Goal: Task Accomplishment & Management: Complete application form

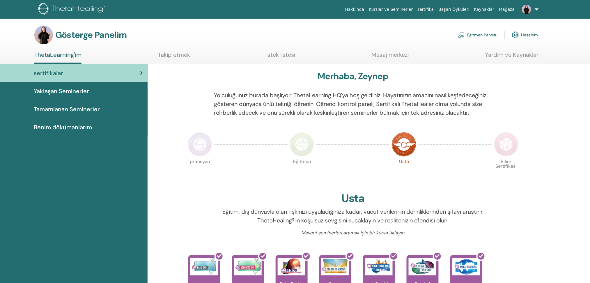
click at [104, 226] on div "sertifikalar Yaklaşan Seminerler Tamamlanan Seminerler Benim dökümanlarım" at bounding box center [74, 273] width 148 height 419
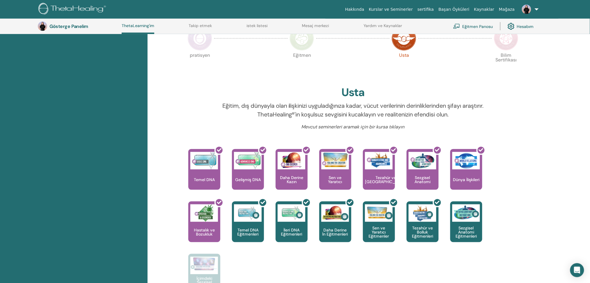
scroll to position [108, 0]
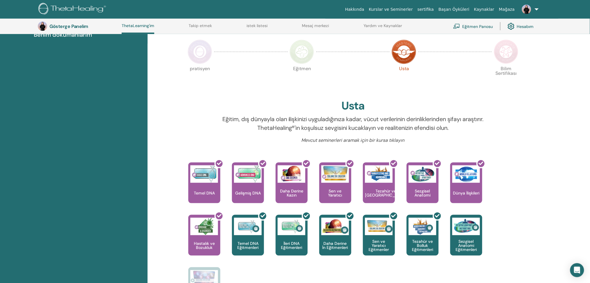
click at [297, 60] on img at bounding box center [302, 52] width 24 height 24
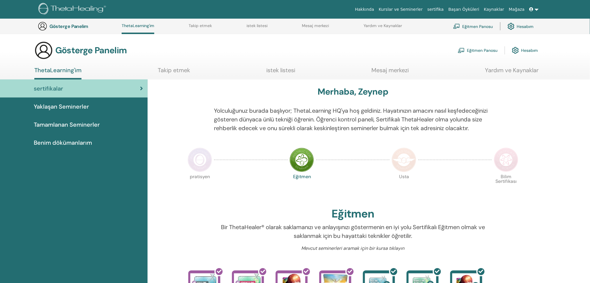
scroll to position [263, 0]
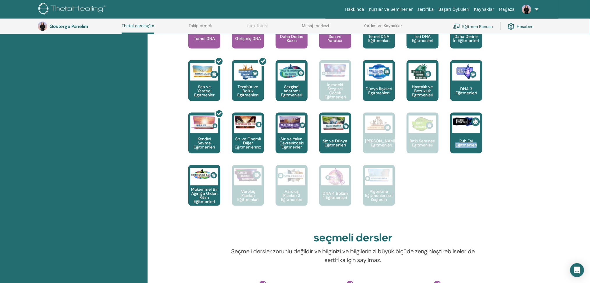
drag, startPoint x: 589, startPoint y: 165, endPoint x: 590, endPoint y: 134, distance: 30.9
click at [590, 134] on div "Merhaba, Zeynep Yolculuğunuz burada başlıyor; ThetaLearning HQ'ya hoş geldiniz.…" at bounding box center [369, 138] width 443 height 642
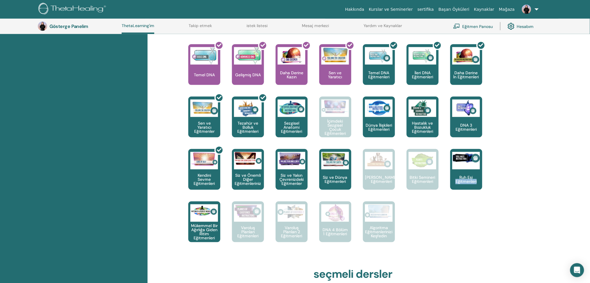
scroll to position [0, 0]
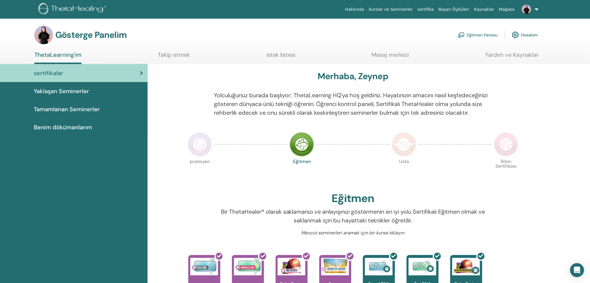
click at [199, 157] on img at bounding box center [200, 144] width 24 height 24
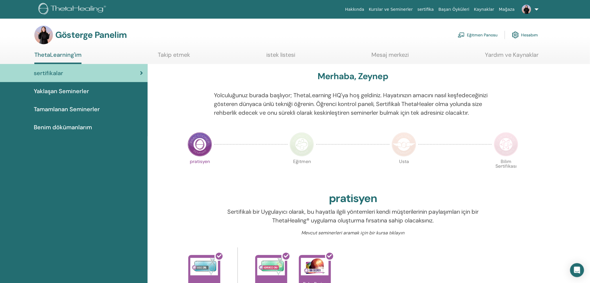
click at [474, 37] on font "Eğitmen Panosu" at bounding box center [482, 35] width 31 height 6
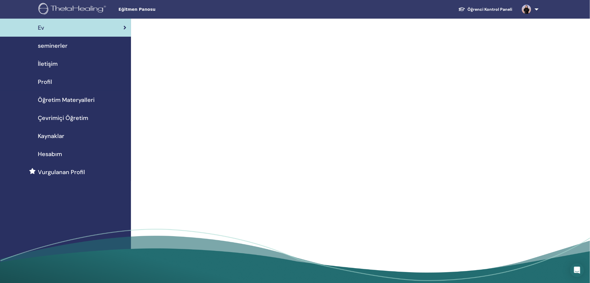
click at [71, 121] on span "Çevrimiçi Öğretim" at bounding box center [63, 118] width 50 height 9
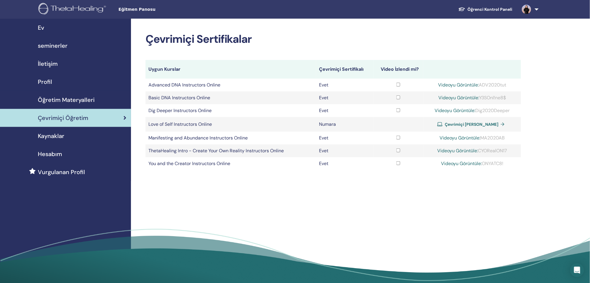
click at [56, 48] on span "seminerler" at bounding box center [53, 45] width 30 height 9
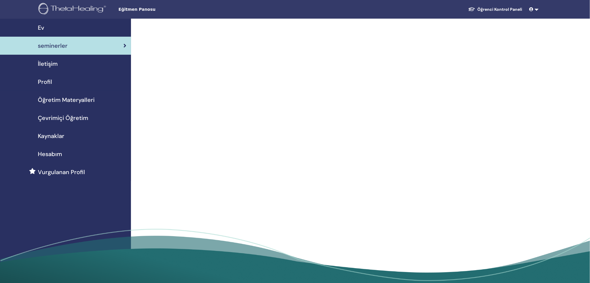
click at [59, 45] on span "seminerler" at bounding box center [53, 45] width 30 height 9
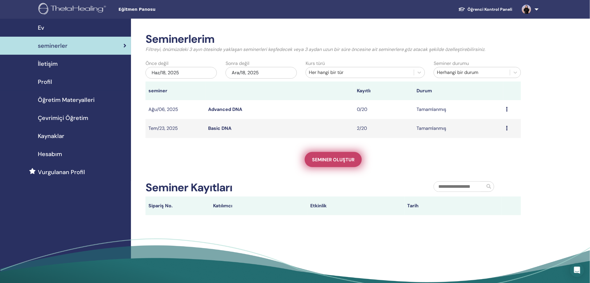
click at [332, 157] on span "Seminer oluştur" at bounding box center [333, 160] width 43 height 6
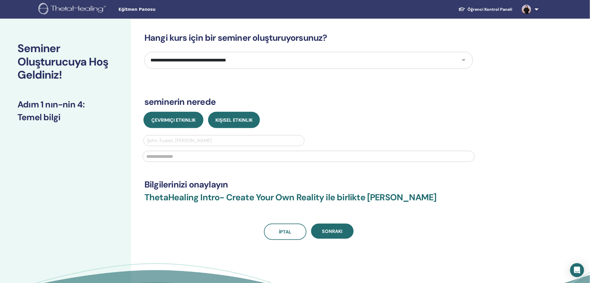
click at [192, 126] on button "Çevrimiçi Etkinlik" at bounding box center [174, 120] width 60 height 16
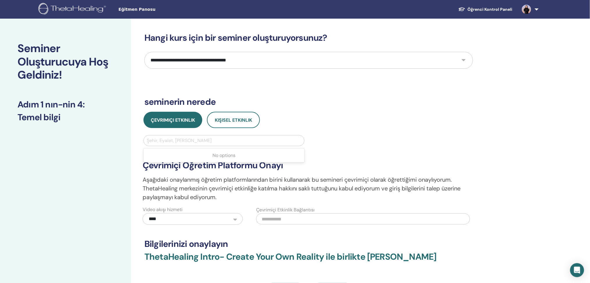
click at [187, 137] on div at bounding box center [224, 141] width 155 height 8
click at [185, 140] on div at bounding box center [224, 141] width 155 height 8
type input "*******"
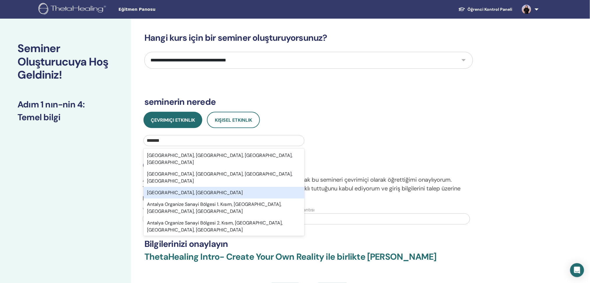
click at [186, 187] on div "Antalya, TUR" at bounding box center [224, 193] width 161 height 12
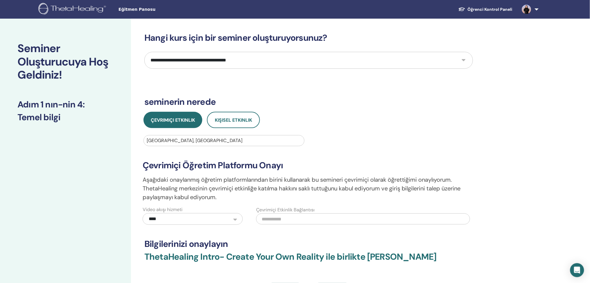
click at [225, 61] on select "**********" at bounding box center [308, 60] width 329 height 17
select select "*"
click at [144, 52] on select "**********" at bounding box center [308, 60] width 329 height 17
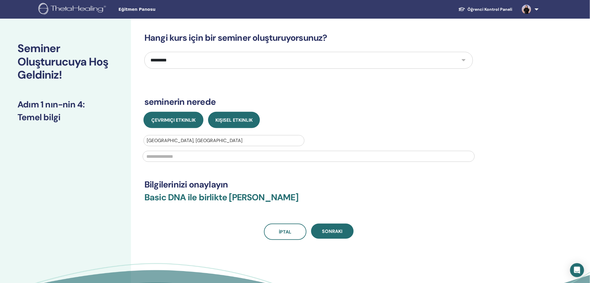
click at [158, 124] on button "Çevrimiçi Etkinlik" at bounding box center [174, 120] width 60 height 16
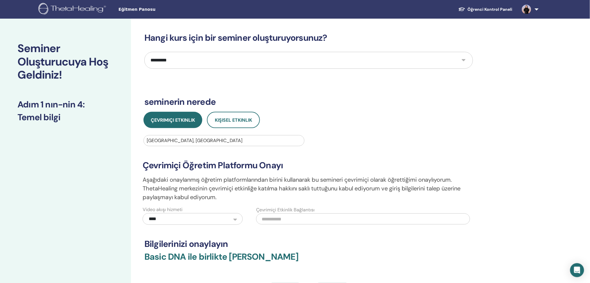
click at [276, 217] on input "text" at bounding box center [363, 218] width 214 height 11
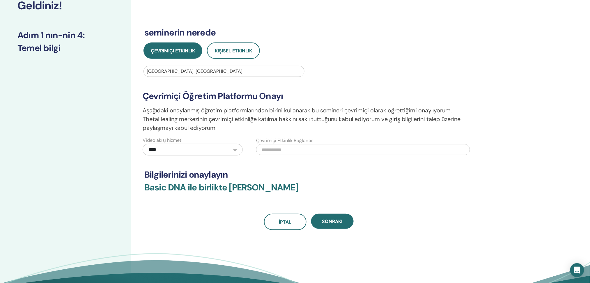
scroll to position [70, 0]
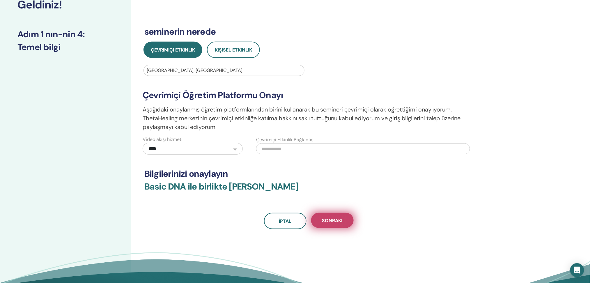
click at [344, 224] on button "Sonraki" at bounding box center [332, 220] width 43 height 15
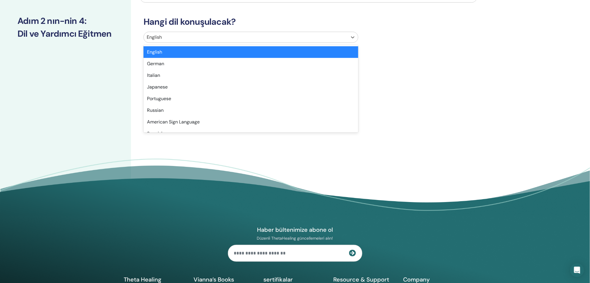
click at [223, 34] on div at bounding box center [246, 37] width 198 height 8
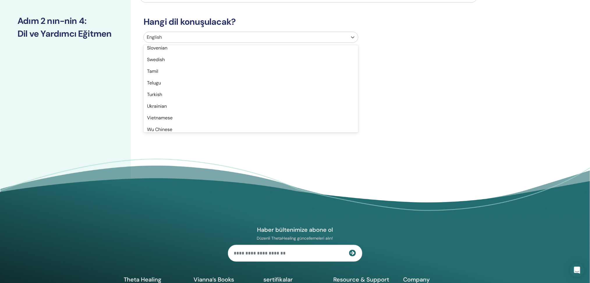
scroll to position [456, 0]
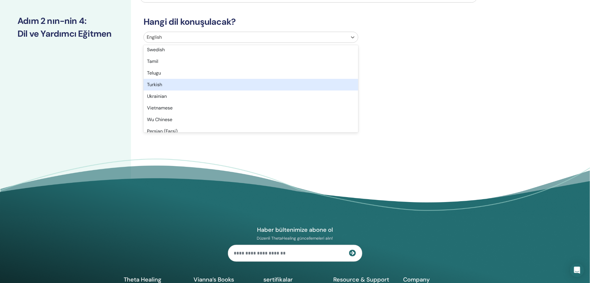
click at [186, 82] on div "Turkish" at bounding box center [251, 85] width 215 height 12
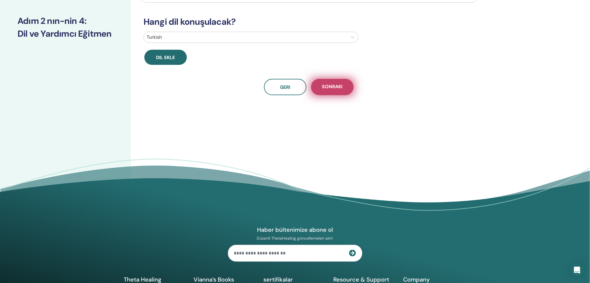
click at [332, 88] on span "Sonraki" at bounding box center [332, 87] width 20 height 7
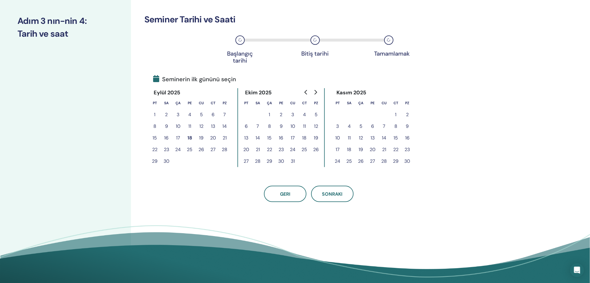
click at [178, 151] on button "24" at bounding box center [178, 150] width 12 height 12
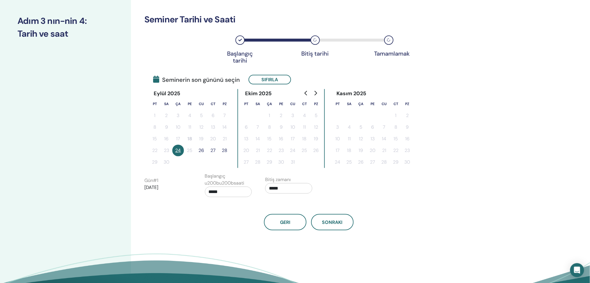
drag, startPoint x: 178, startPoint y: 151, endPoint x: 193, endPoint y: 160, distance: 17.0
click at [193, 160] on td at bounding box center [190, 162] width 12 height 12
click at [201, 149] on button "26" at bounding box center [202, 151] width 12 height 12
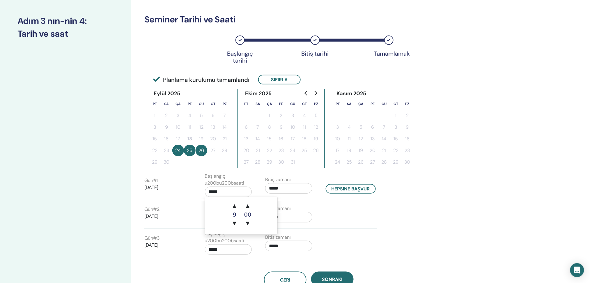
click at [226, 187] on input "*****" at bounding box center [228, 192] width 47 height 10
click at [293, 187] on input "*****" at bounding box center [288, 188] width 47 height 10
click at [296, 206] on span "▲" at bounding box center [295, 203] width 12 height 12
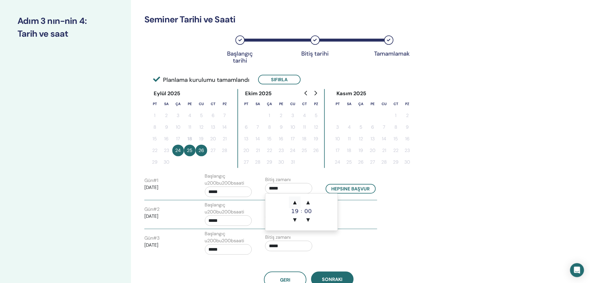
click at [296, 206] on span "▲" at bounding box center [295, 203] width 12 height 12
click at [297, 202] on span "▲" at bounding box center [295, 203] width 12 height 12
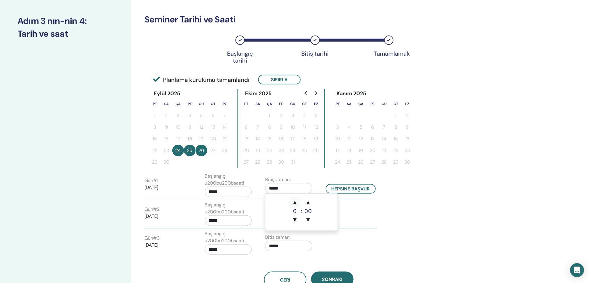
click at [297, 202] on span "▲" at bounding box center [295, 203] width 12 height 12
click at [295, 219] on span "▼" at bounding box center [295, 220] width 12 height 12
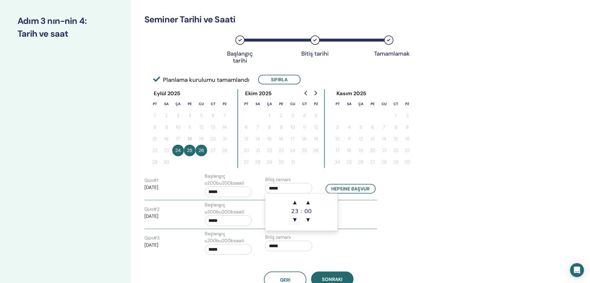
click at [297, 220] on span "▼" at bounding box center [295, 220] width 12 height 12
click at [309, 203] on span "▲" at bounding box center [308, 203] width 12 height 12
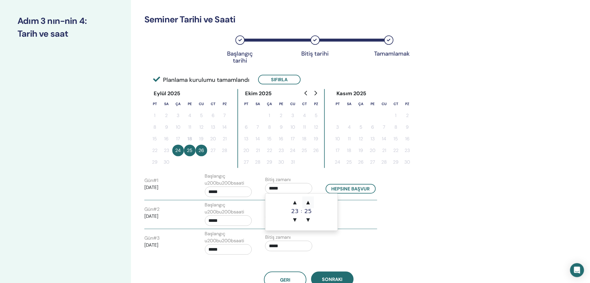
click at [309, 203] on span "▲" at bounding box center [308, 203] width 12 height 12
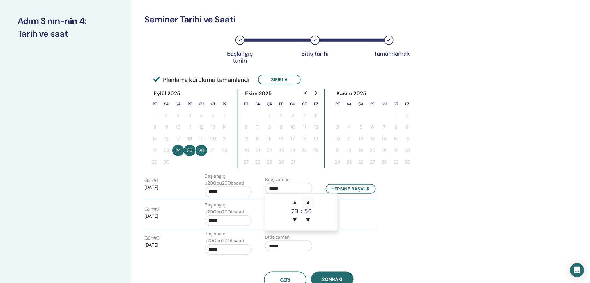
click at [309, 203] on span "▲" at bounding box center [308, 203] width 12 height 12
type input "*****"
click at [309, 203] on span "▲" at bounding box center [308, 203] width 12 height 12
click at [382, 224] on div "Gün # 1 2025/09/24 Başlangıç u200bu200bsaati ***** Bitiş zamanı ***** Hepsine b…" at bounding box center [308, 215] width 329 height 85
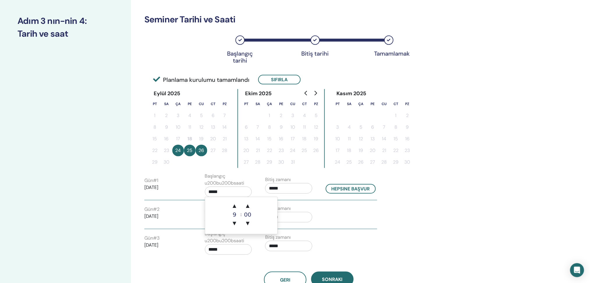
click at [222, 189] on input "*****" at bounding box center [228, 192] width 47 height 10
click at [233, 223] on span "▼" at bounding box center [235, 223] width 12 height 12
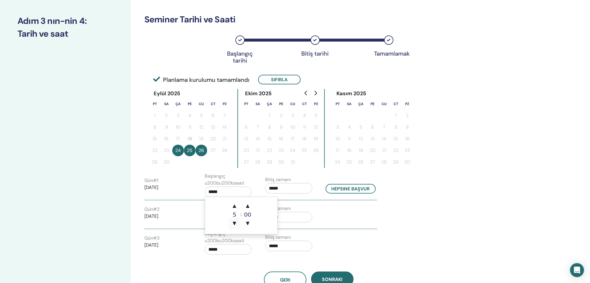
click at [233, 223] on span "▼" at bounding box center [235, 223] width 12 height 12
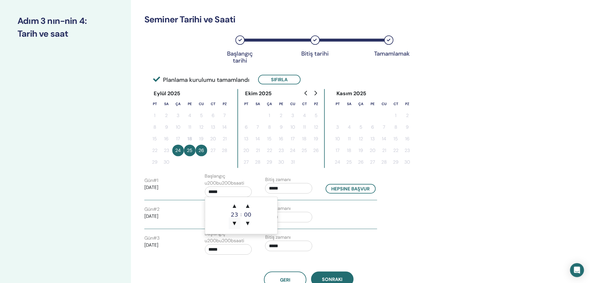
click at [233, 223] on span "▼" at bounding box center [235, 223] width 12 height 12
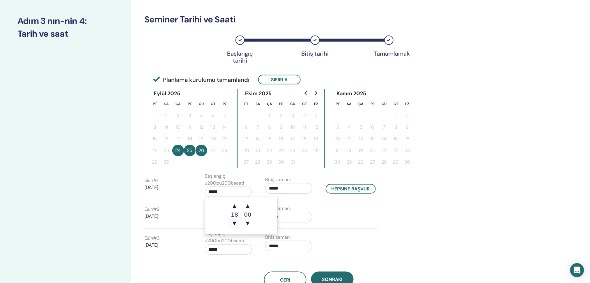
click at [233, 223] on span "▼" at bounding box center [235, 223] width 12 height 12
type input "*****"
click at [431, 189] on div "Gün # 1 2025/09/24 Başlangıç u200bu200bsaati ***** Bitiş zamanı ***** Hepsine b…" at bounding box center [308, 215] width 329 height 85
click at [287, 186] on input "*****" at bounding box center [288, 188] width 47 height 10
click at [297, 202] on span "▲" at bounding box center [295, 203] width 12 height 12
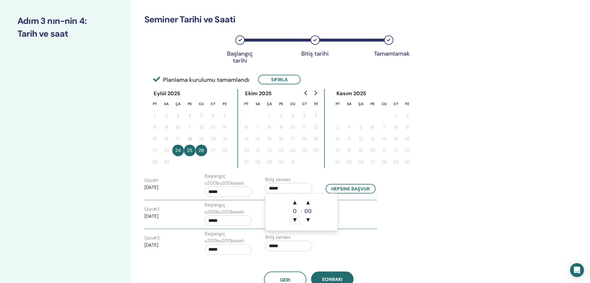
click at [295, 221] on span "▼" at bounding box center [295, 220] width 12 height 12
click at [297, 220] on span "▼" at bounding box center [295, 220] width 12 height 12
click at [308, 219] on span "▼" at bounding box center [308, 220] width 12 height 12
type input "*****"
click at [366, 212] on div "Gün # 2 2025/09/25 Başlangıç u200bu200bsaati ***** Bitiş zamanı *****" at bounding box center [261, 214] width 242 height 27
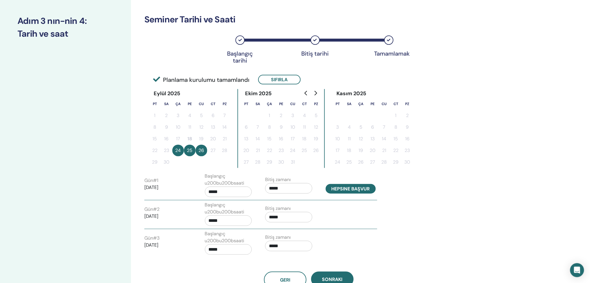
click at [355, 188] on button "Hepsine başvur" at bounding box center [351, 189] width 50 height 10
type input "*****"
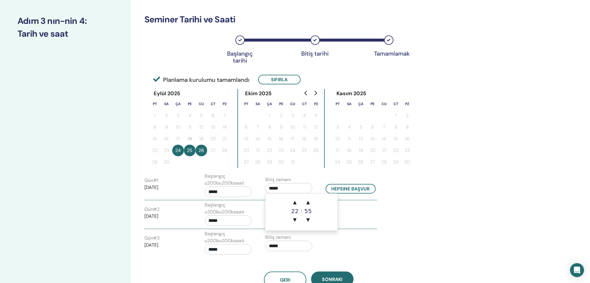
click at [282, 188] on input "*****" at bounding box center [288, 188] width 47 height 10
click at [295, 199] on span "▲" at bounding box center [295, 203] width 12 height 12
type input "*****"
click at [401, 258] on div "Geri Sonraki" at bounding box center [308, 273] width 337 height 30
click at [341, 186] on button "Hepsine başvur" at bounding box center [351, 189] width 50 height 10
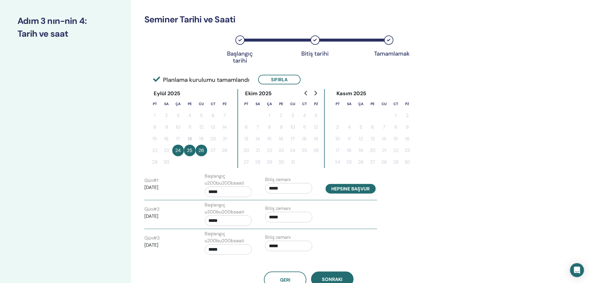
type input "*****"
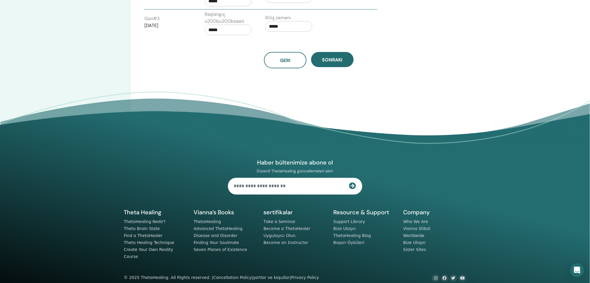
scroll to position [42, 0]
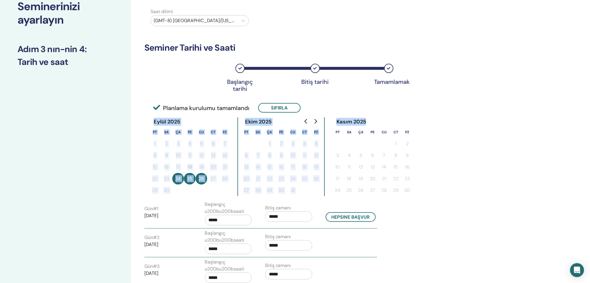
drag, startPoint x: 590, startPoint y: 112, endPoint x: 588, endPoint y: 189, distance: 77.7
click at [588, 189] on div "Seminerinizi ayarlayın Adım 3 nın-nin 4 : Tarih ve saat Saat dilimi Saat dilimi…" at bounding box center [295, 187] width 590 height 421
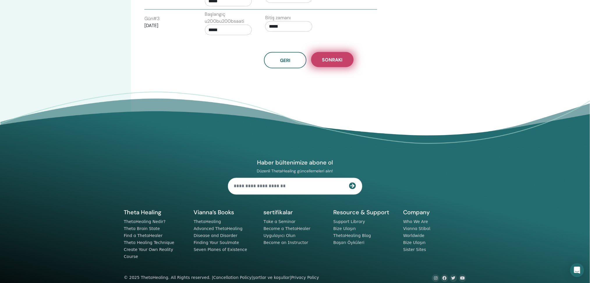
click at [329, 61] on span "Sonraki" at bounding box center [332, 60] width 20 height 6
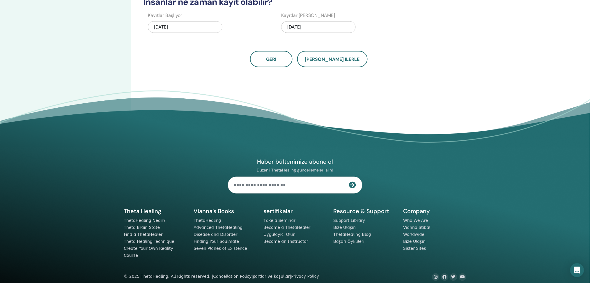
scroll to position [0, 0]
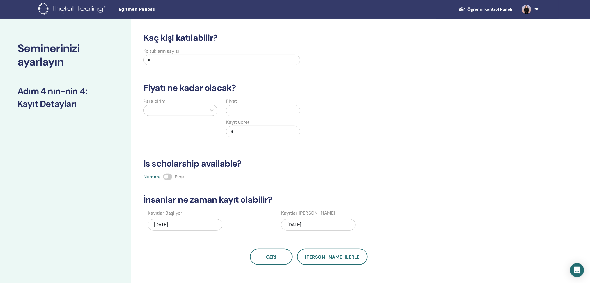
click at [201, 58] on input "*" at bounding box center [222, 60] width 157 height 10
type input "**"
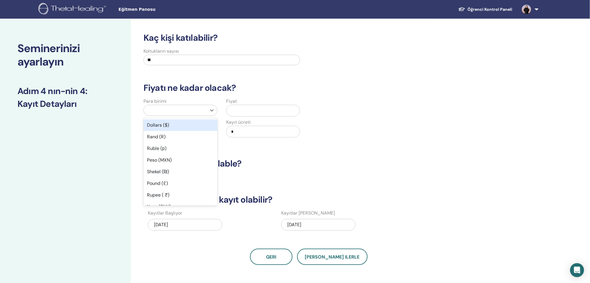
click at [167, 108] on div at bounding box center [175, 110] width 57 height 8
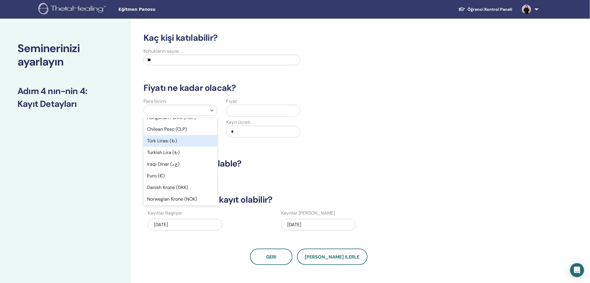
click at [155, 135] on div "Türk Lirası (₺)" at bounding box center [181, 141] width 74 height 12
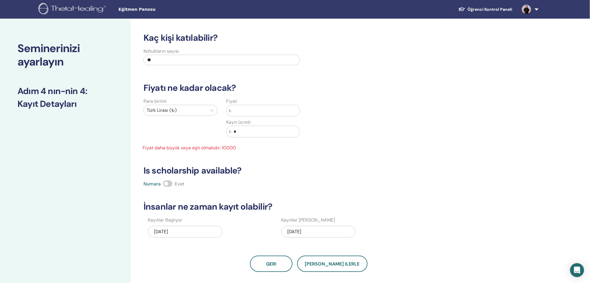
click at [243, 108] on input "text" at bounding box center [265, 110] width 68 height 11
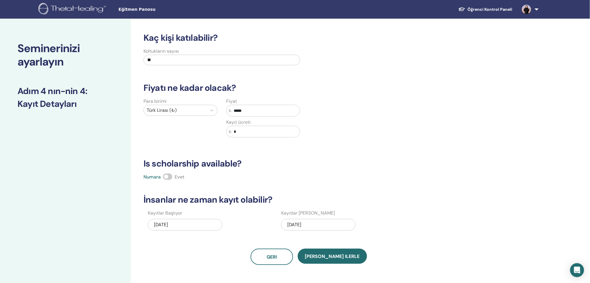
type input "*****"
click at [252, 132] on input "*" at bounding box center [265, 131] width 68 height 11
click at [309, 227] on div "09/26/2025" at bounding box center [318, 225] width 75 height 12
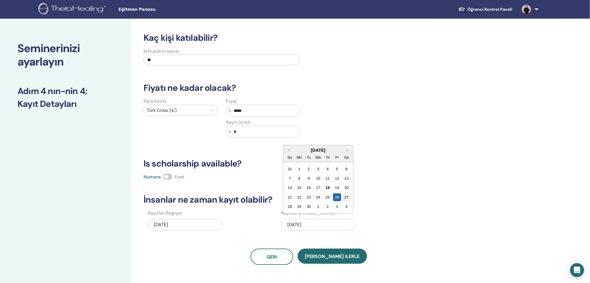
click at [343, 198] on div "27" at bounding box center [347, 197] width 8 height 8
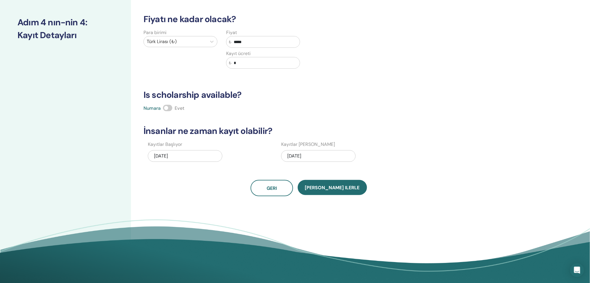
scroll to position [77, 0]
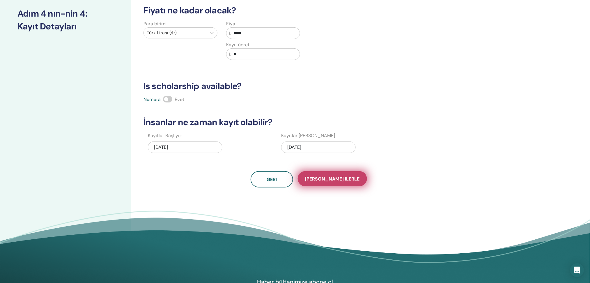
click at [330, 176] on span "Kaydet ilerle" at bounding box center [332, 179] width 55 height 6
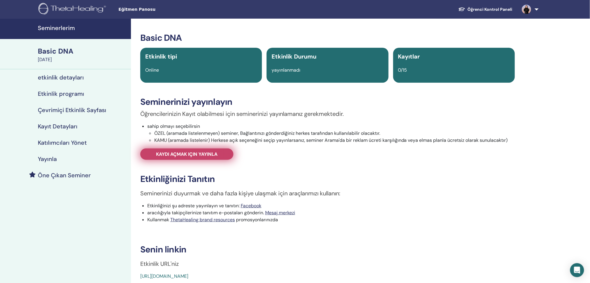
click at [222, 158] on link "Kaydı açmak için yayınla" at bounding box center [186, 153] width 93 height 11
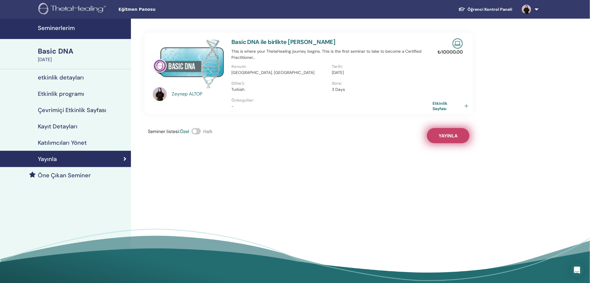
click at [444, 130] on button "Yayınla" at bounding box center [448, 135] width 43 height 15
click at [288, 43] on link "Basic DNA ile birlikte [PERSON_NAME]" at bounding box center [283, 42] width 104 height 8
click at [269, 43] on link "Basic DNA ile birlikte [PERSON_NAME]" at bounding box center [283, 42] width 104 height 8
click at [76, 109] on h4 "Çevrimiçi Etkinlik Sayfası" at bounding box center [72, 110] width 68 height 7
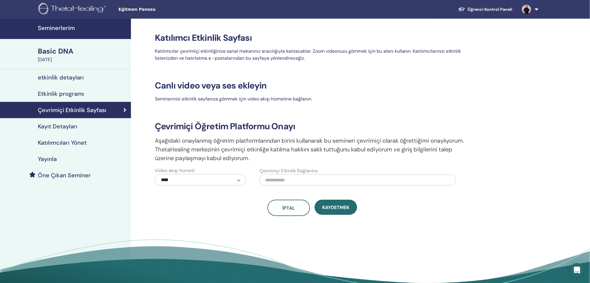
click at [69, 129] on h4 "Kayıt Detayları" at bounding box center [58, 126] width 40 height 7
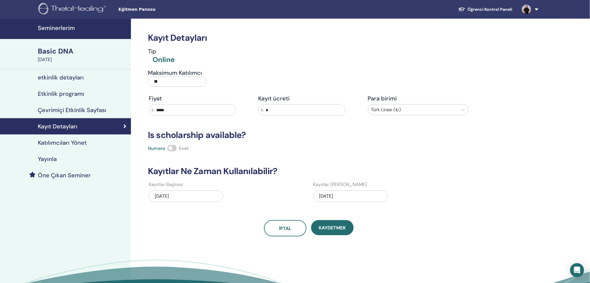
click at [482, 10] on link "Öğrenci Kontrol Paneli" at bounding box center [485, 9] width 63 height 11
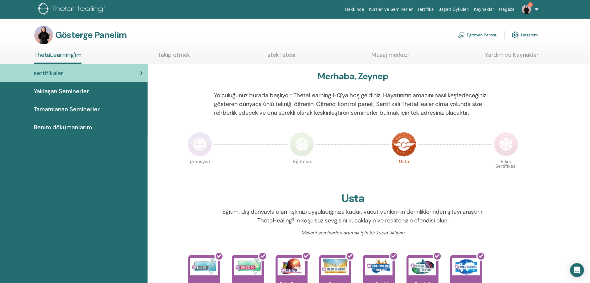
click at [87, 167] on div "sertifikalar Yaklaşan Seminerler Tamamlanan Seminerler Benim dökümanlarım" at bounding box center [74, 273] width 148 height 419
click at [367, 12] on link "Hakkında" at bounding box center [355, 9] width 24 height 11
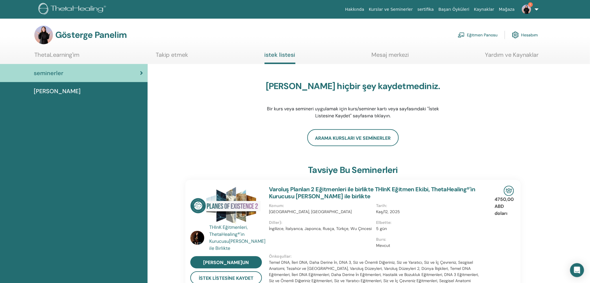
click at [528, 5] on img at bounding box center [526, 9] width 9 height 9
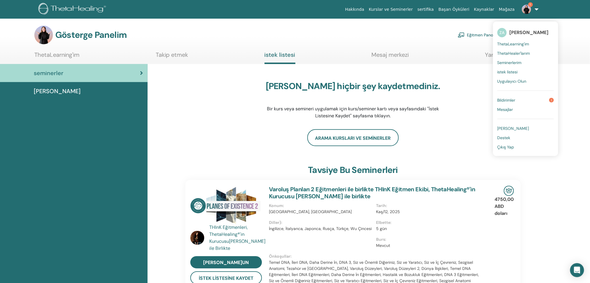
click at [518, 100] on link "Bildirimler 1" at bounding box center [526, 99] width 56 height 9
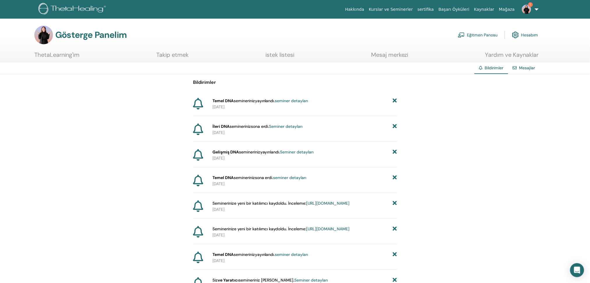
click at [485, 33] on font "Eğitmen Panosu" at bounding box center [482, 35] width 31 height 5
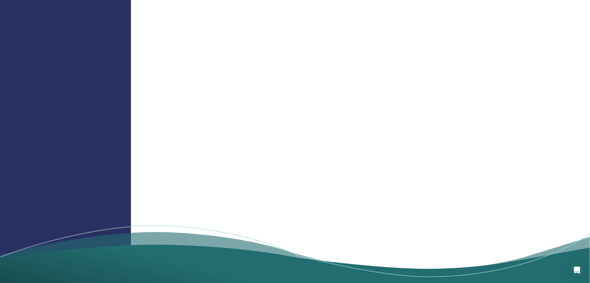
scroll to position [560, 0]
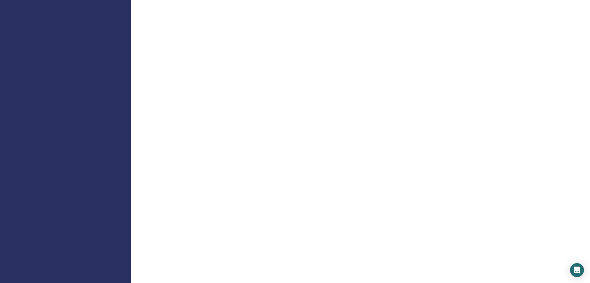
scroll to position [364, 0]
click at [553, 39] on div "[PERSON_NAME] Eğitmen" at bounding box center [352, 62] width 443 height 817
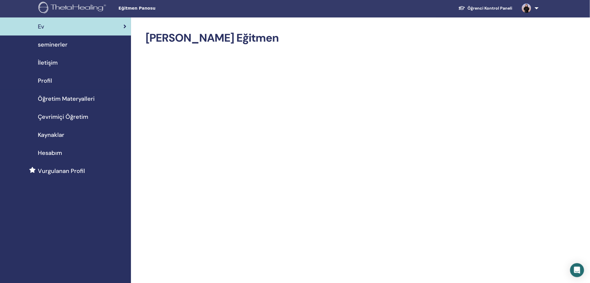
scroll to position [0, 0]
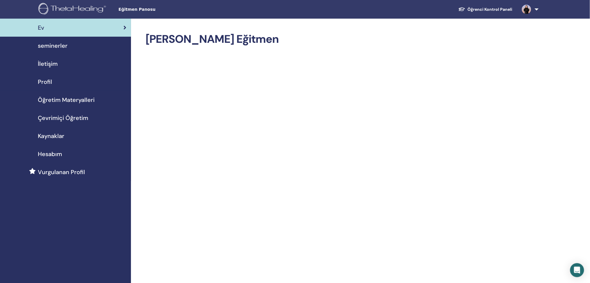
click at [65, 102] on span "Öğretim Materyalleri" at bounding box center [66, 99] width 57 height 9
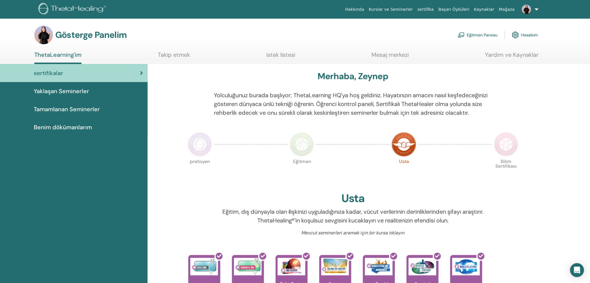
click at [70, 127] on font "Benim dökümanlarım" at bounding box center [63, 127] width 58 height 8
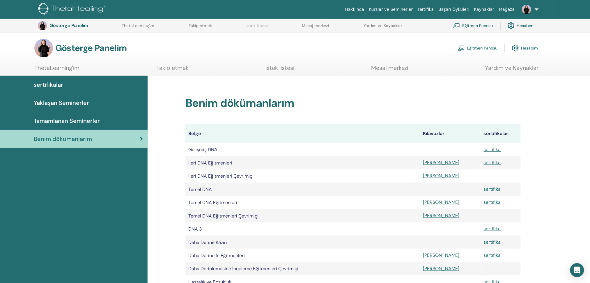
scroll to position [0, 0]
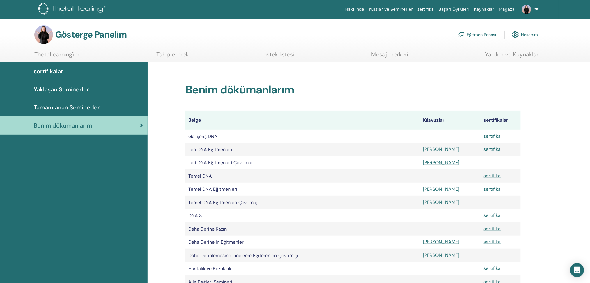
click at [486, 32] on font "Eğitmen Panosu" at bounding box center [482, 34] width 31 height 5
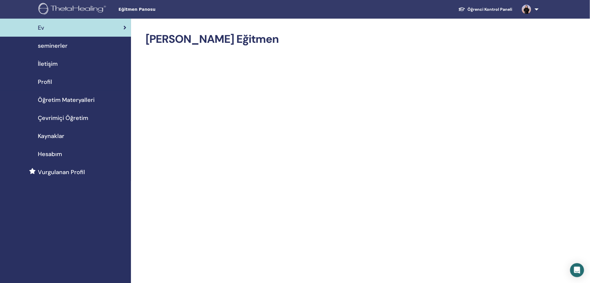
click at [56, 137] on span "Kaynaklar" at bounding box center [51, 136] width 26 height 9
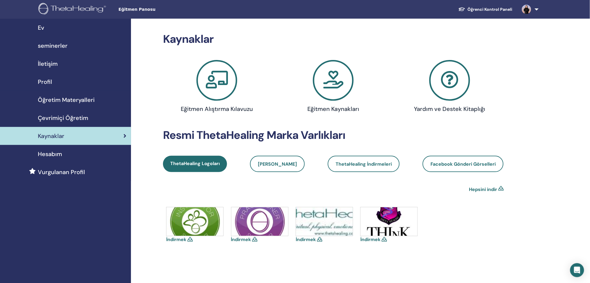
click at [314, 83] on icon at bounding box center [333, 80] width 41 height 41
click at [362, 164] on span "ThetaHealing İndirmeleri" at bounding box center [364, 164] width 56 height 6
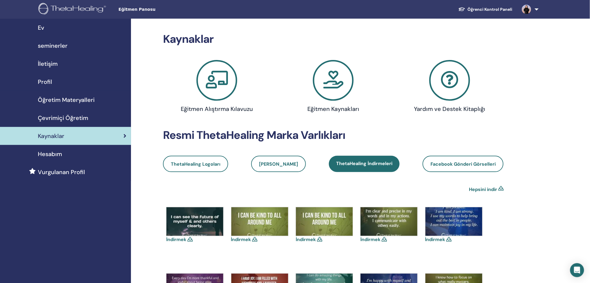
click at [78, 97] on span "Öğretim Materyalleri" at bounding box center [66, 99] width 57 height 9
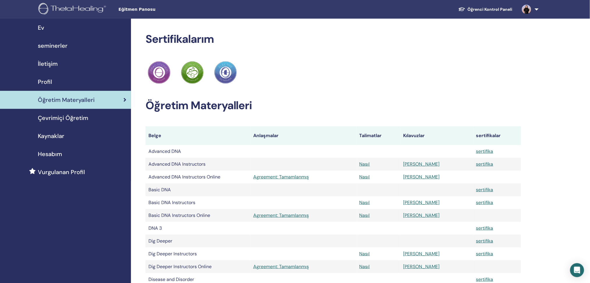
click at [429, 36] on h2 "Sertifikalarım" at bounding box center [334, 39] width 376 height 13
click at [63, 47] on span "seminerler" at bounding box center [53, 45] width 30 height 9
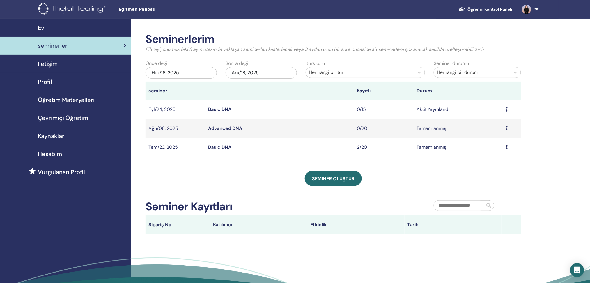
click at [213, 108] on link "Basic DNA" at bounding box center [219, 109] width 23 height 6
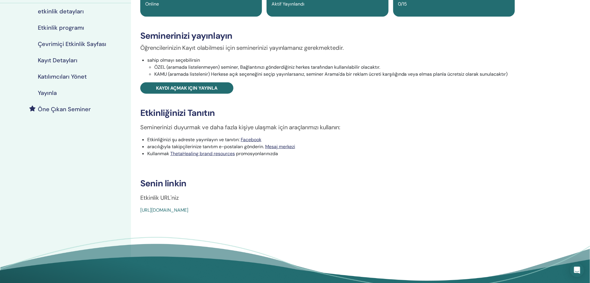
scroll to position [67, 0]
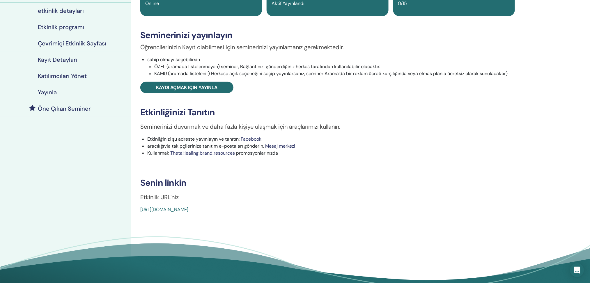
drag, startPoint x: 139, startPoint y: 207, endPoint x: 276, endPoint y: 211, distance: 137.2
click at [276, 211] on div "Basic DNA Etkinlik tipi Online Etkinlik Durumu Aktif Yayınlandı Kayıtlar 0/15 S…" at bounding box center [328, 89] width 386 height 247
copy link "https://www.thetahealing.com/seminar-377751-details.html"
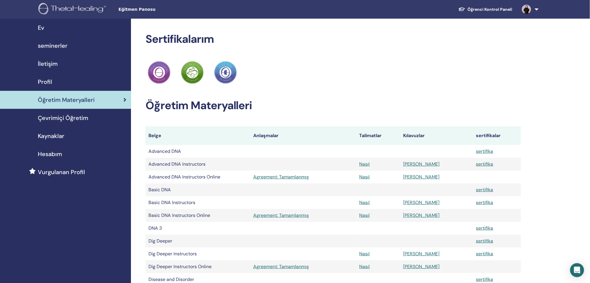
click at [64, 121] on span "Çevrimiçi Öğretim" at bounding box center [63, 118] width 50 height 9
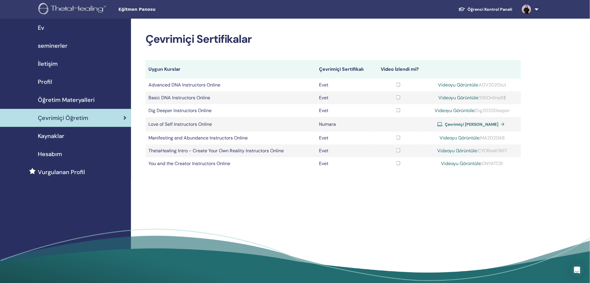
click at [525, 9] on img at bounding box center [526, 9] width 9 height 9
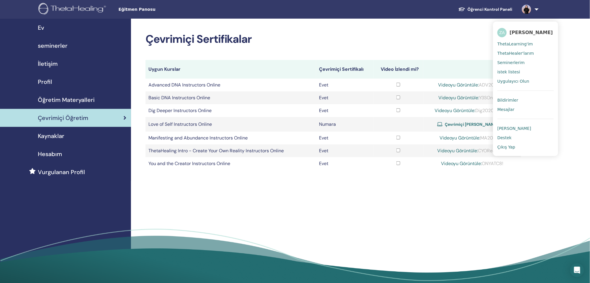
click at [520, 45] on span "ThetaLearning'im" at bounding box center [516, 43] width 36 height 5
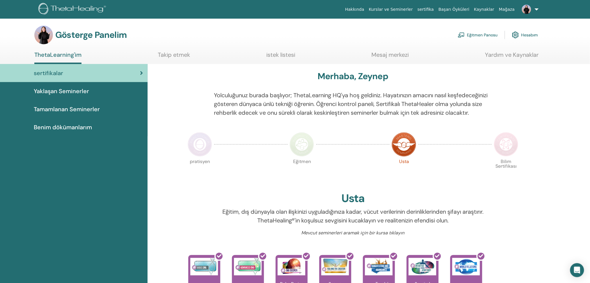
click at [140, 194] on div "sertifikalar Yaklaşan Seminerler Tamamlanan Seminerler Benim dökümanlarım" at bounding box center [74, 273] width 148 height 419
click at [90, 125] on font "Benim dökümanlarım" at bounding box center [63, 127] width 58 height 8
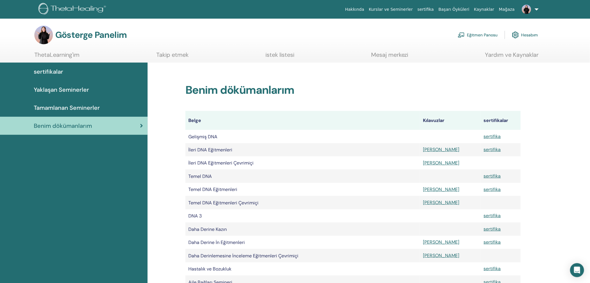
click at [506, 53] on font "Yardım ve Kaynaklar" at bounding box center [512, 55] width 54 height 8
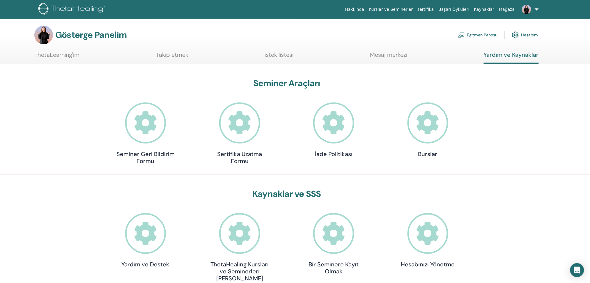
click at [408, 11] on font "Kurslar ve Seminerler" at bounding box center [391, 9] width 44 height 5
